Goal: Task Accomplishment & Management: Manage account settings

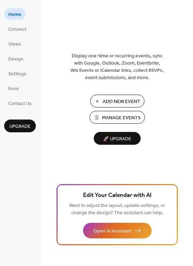
click at [118, 118] on span "Manage Events" at bounding box center [121, 117] width 39 height 7
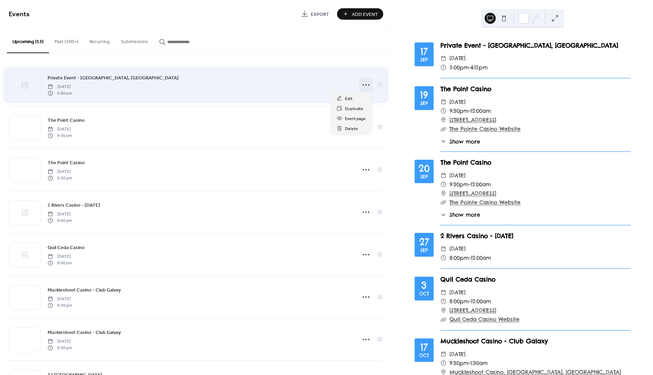
click at [360, 85] on icon at bounding box center [365, 84] width 11 height 11
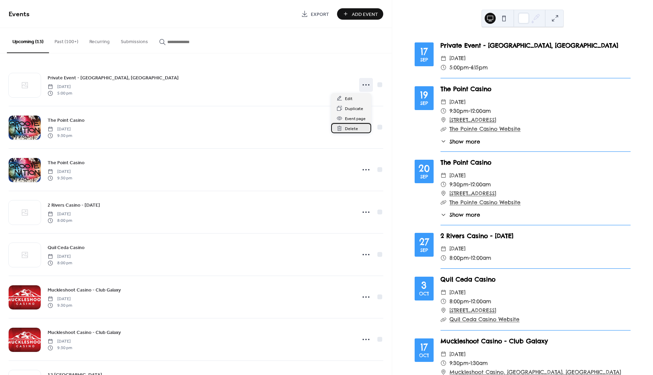
click at [346, 129] on span "Delete" at bounding box center [351, 128] width 13 height 7
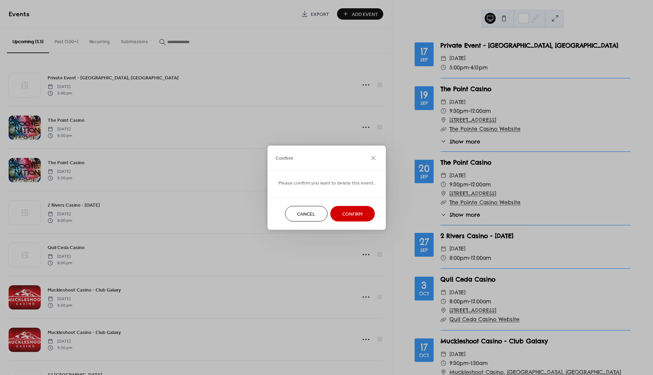
click at [350, 213] on span "Confirm" at bounding box center [352, 213] width 20 height 7
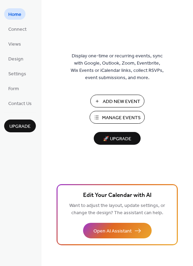
click at [128, 118] on span "Manage Events" at bounding box center [121, 117] width 39 height 7
